Goal: Check status: Check status

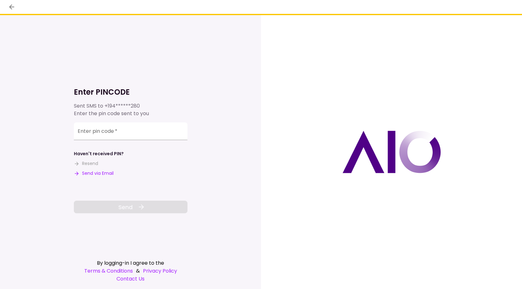
click at [107, 175] on button "Send via Email" at bounding box center [94, 173] width 40 height 7
click at [101, 134] on input "Enter pin code   *" at bounding box center [131, 132] width 114 height 18
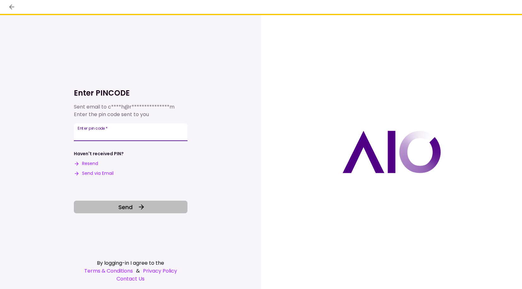
type input "******"
click at [121, 207] on span "Send" at bounding box center [125, 207] width 14 height 9
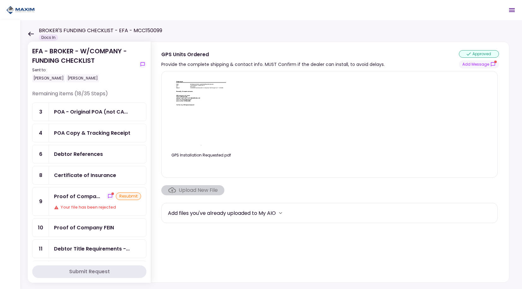
click at [89, 114] on div "POA - Original POA (not CA..." at bounding box center [91, 112] width 74 height 8
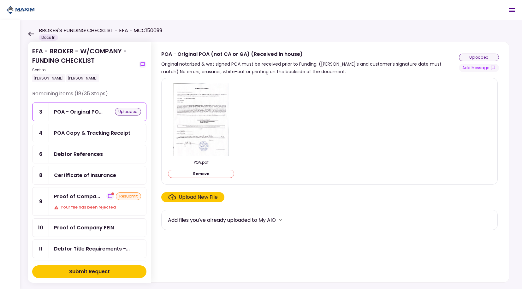
click at [130, 272] on button "Submit Request" at bounding box center [89, 271] width 114 height 13
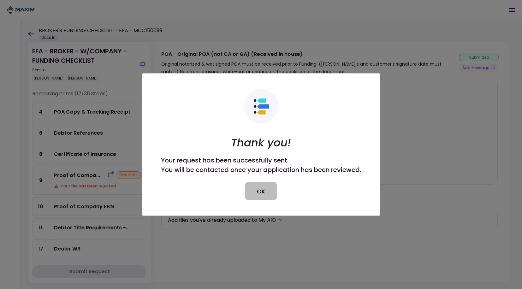
click at [267, 193] on button "OK" at bounding box center [261, 191] width 32 height 18
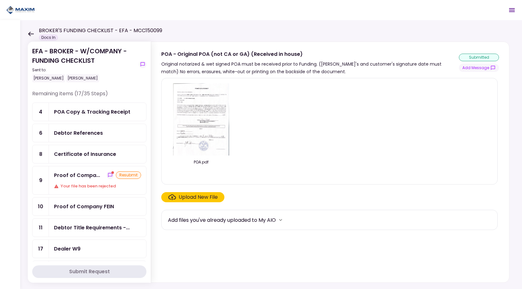
click at [102, 184] on div "Your file has been rejected" at bounding box center [97, 186] width 87 height 6
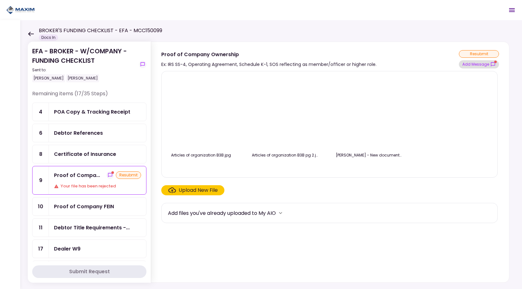
click at [475, 64] on button "Add Message" at bounding box center [478, 64] width 40 height 8
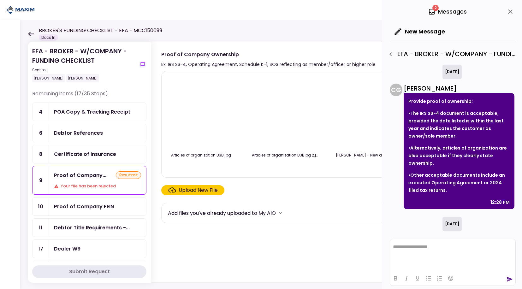
scroll to position [420, 0]
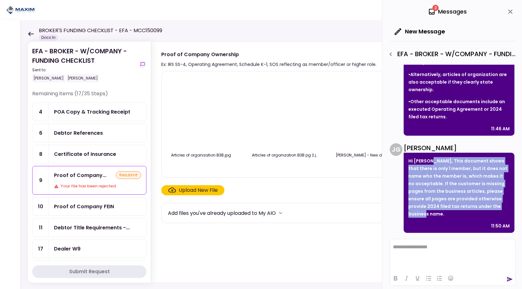
drag, startPoint x: 456, startPoint y: 215, endPoint x: 430, endPoint y: 161, distance: 60.4
click at [430, 161] on p "Hi [PERSON_NAME], This document shows that there is only 1 member, but it does …" at bounding box center [458, 187] width 101 height 61
drag, startPoint x: 430, startPoint y: 161, endPoint x: 438, endPoint y: 163, distance: 8.8
copy p "This document shows that there is only 1 member, but it does not name who the m…"
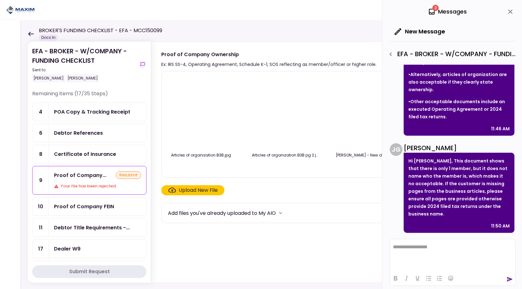
click at [206, 53] on div "Proof of Company Ownership" at bounding box center [268, 54] width 215 height 8
copy div "Proof of Company Ownership"
click at [230, 62] on div "Ex: IRS SS-4, Operating Agreement, Schedule K-1, SOS reflecting as member/offic…" at bounding box center [268, 65] width 215 height 8
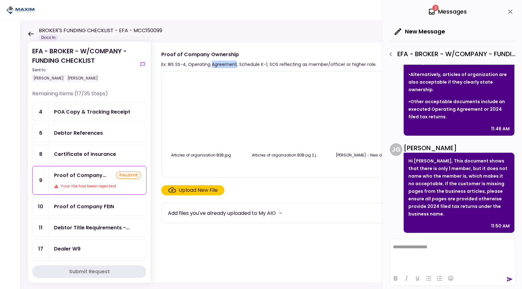
click at [230, 62] on div "Ex: IRS SS-4, Operating Agreement, Schedule K-1, SOS reflecting as member/offic…" at bounding box center [268, 65] width 215 height 8
copy div "Ex: IRS SS-4, Operating Agreement, Schedule K-1, SOS reflecting as member/offic…"
click at [28, 33] on icon at bounding box center [31, 34] width 6 height 5
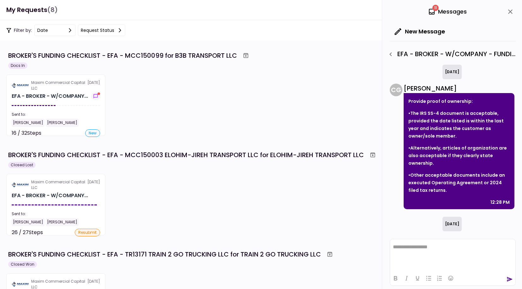
scroll to position [420, 0]
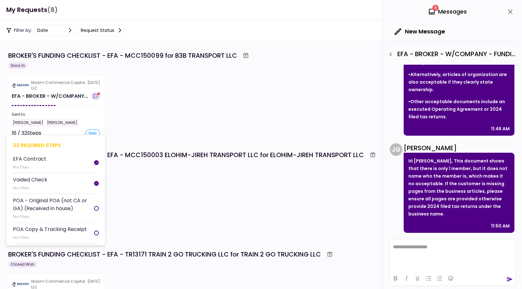
click at [96, 96] on icon "show-messages" at bounding box center [95, 96] width 6 height 5
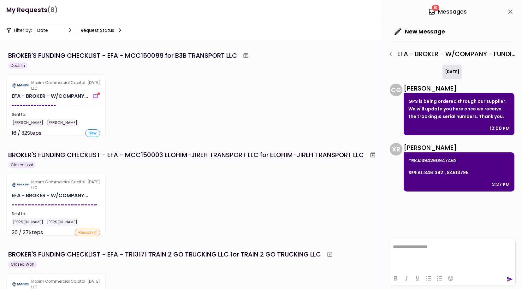
scroll to position [0, 0]
drag, startPoint x: 474, startPoint y: 176, endPoint x: 408, endPoint y: 161, distance: 67.7
click at [408, 161] on div "TRK#394260947462 SERIAL:84613921, 84613795 2:27 PM" at bounding box center [458, 171] width 111 height 39
drag, startPoint x: 408, startPoint y: 161, endPoint x: 421, endPoint y: 161, distance: 12.9
copy div "TRK#394260947462 SERIAL:84613921, 84613795"
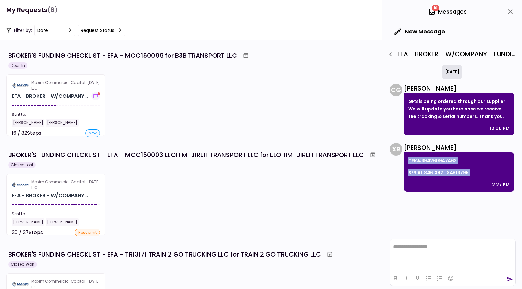
click at [514, 11] on button "close" at bounding box center [509, 11] width 11 height 11
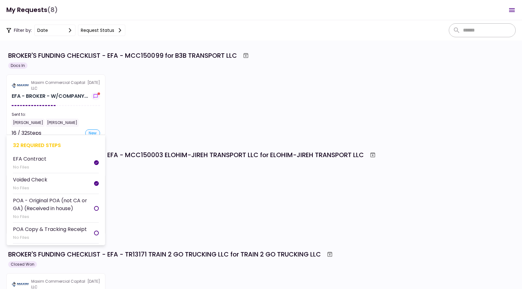
click at [72, 109] on section "Maxim Commercial Capital LLC [DATE] EFA - BROKER - W/COMPANY... Sent to: [PERSO…" at bounding box center [55, 104] width 99 height 61
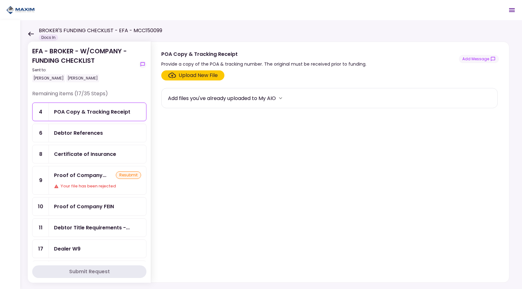
click at [513, 10] on icon "Open menu" at bounding box center [512, 10] width 6 height 4
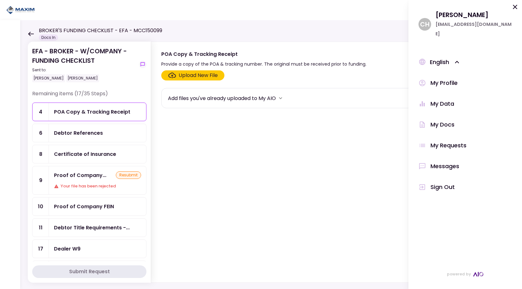
click at [453, 161] on div "Messages" at bounding box center [444, 165] width 29 height 9
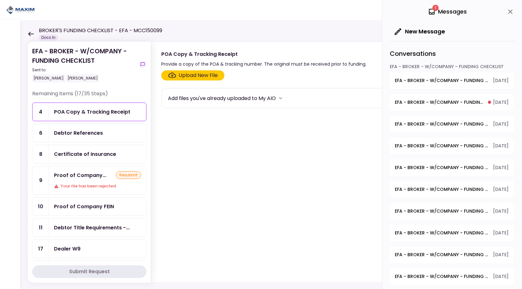
click at [444, 102] on span "EFA - BROKER - W/COMPANY - FUNDING CHECKLIST - Proof of Down Payment 2" at bounding box center [438, 102] width 89 height 7
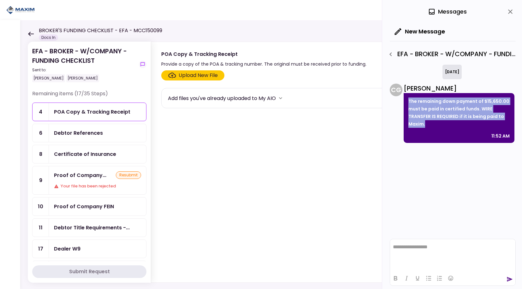
drag, startPoint x: 445, startPoint y: 132, endPoint x: 406, endPoint y: 100, distance: 50.6
click at [406, 100] on div "The remaining down payment of $15,650.00 must be paid in certified funds. WIRE …" at bounding box center [458, 118] width 111 height 50
drag, startPoint x: 406, startPoint y: 100, endPoint x: 416, endPoint y: 104, distance: 11.2
copy p "The remaining down payment of $15,650.00 must be paid in certified funds. WIRE …"
click at [509, 11] on icon "close" at bounding box center [510, 12] width 8 height 8
